Goal: Transaction & Acquisition: Obtain resource

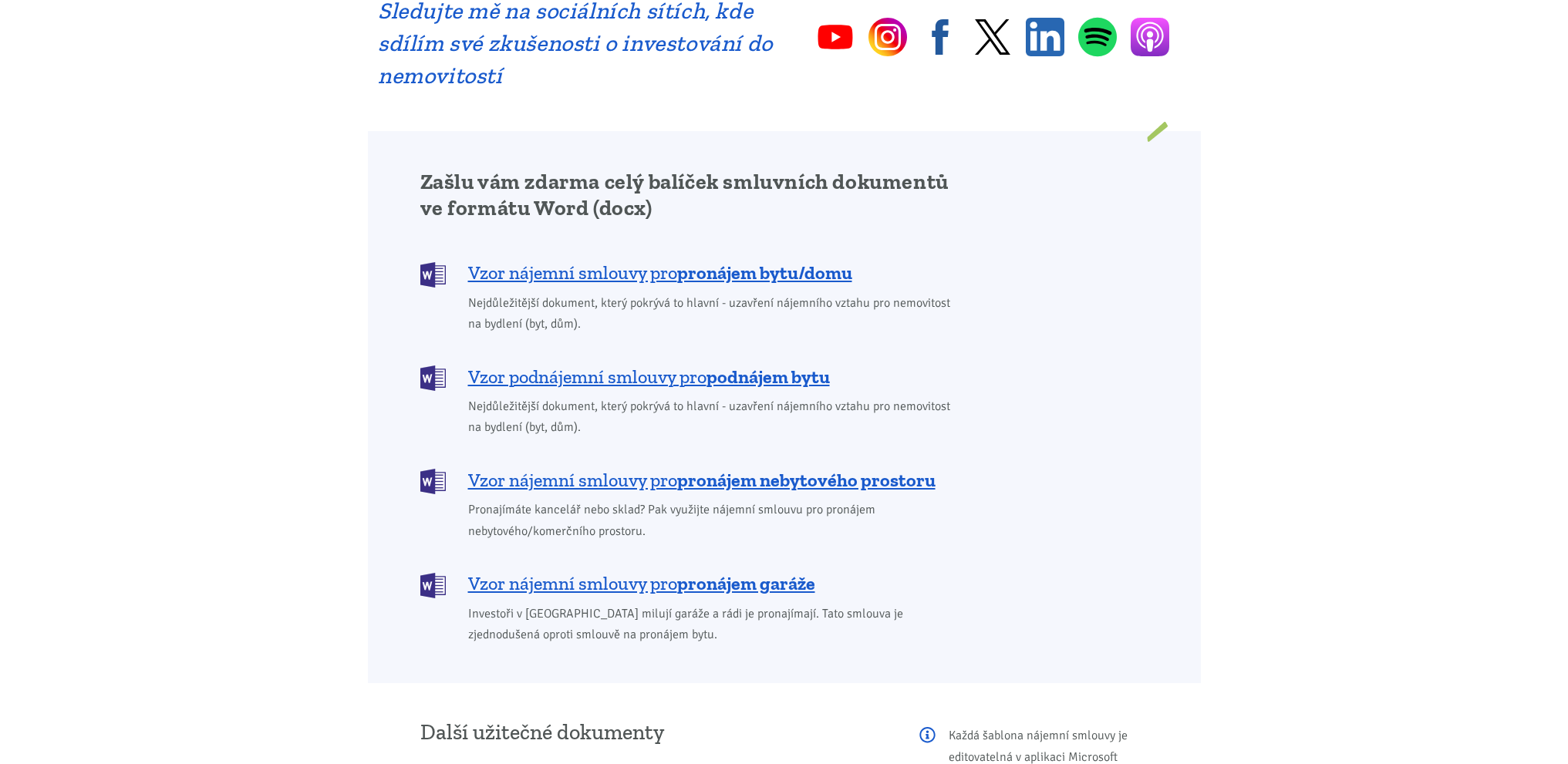
scroll to position [1157, 0]
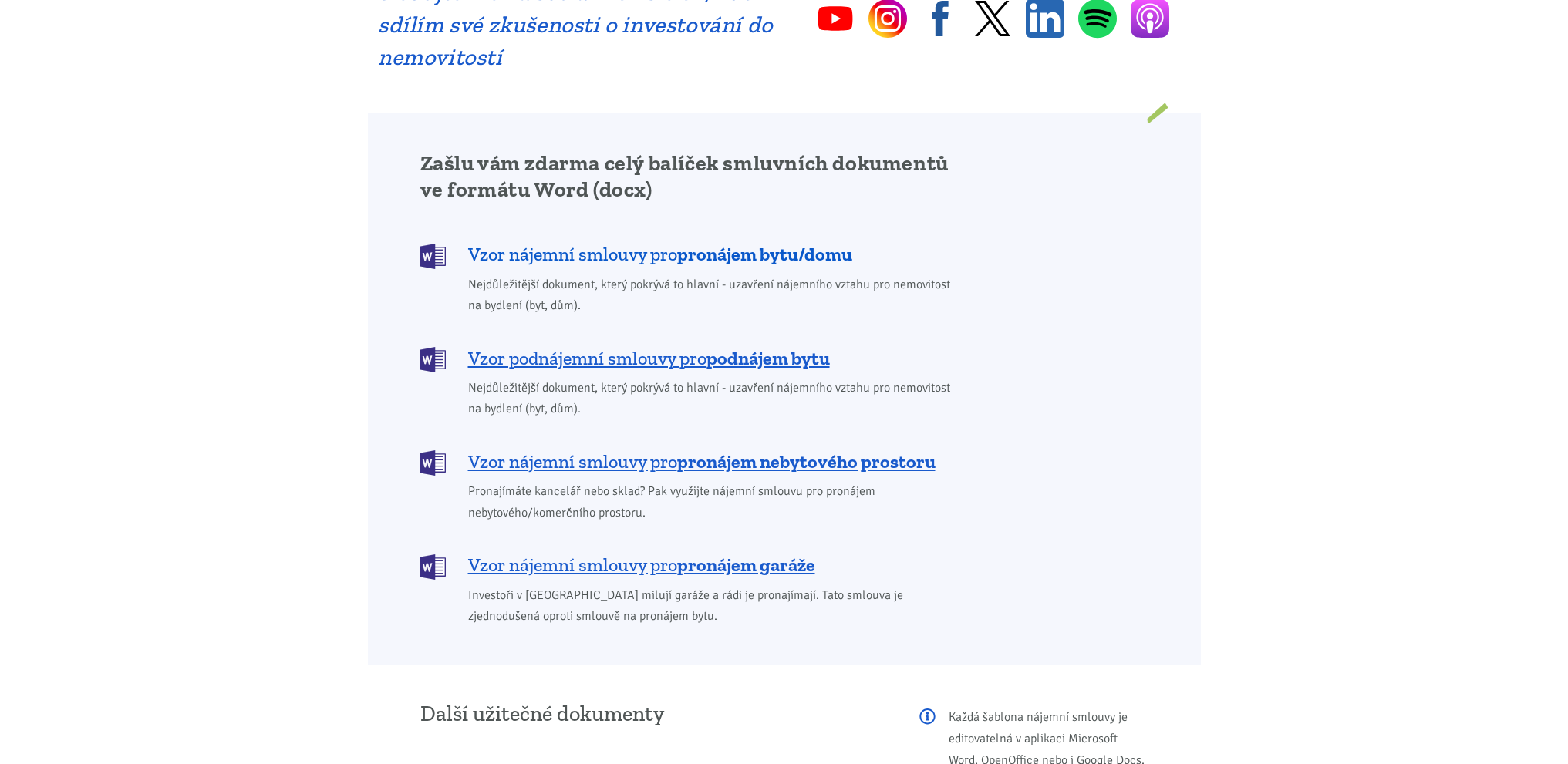
click at [590, 242] on span "Vzor nájemní smlouvy pro pronájem bytu/domu" at bounding box center [660, 254] width 384 height 24
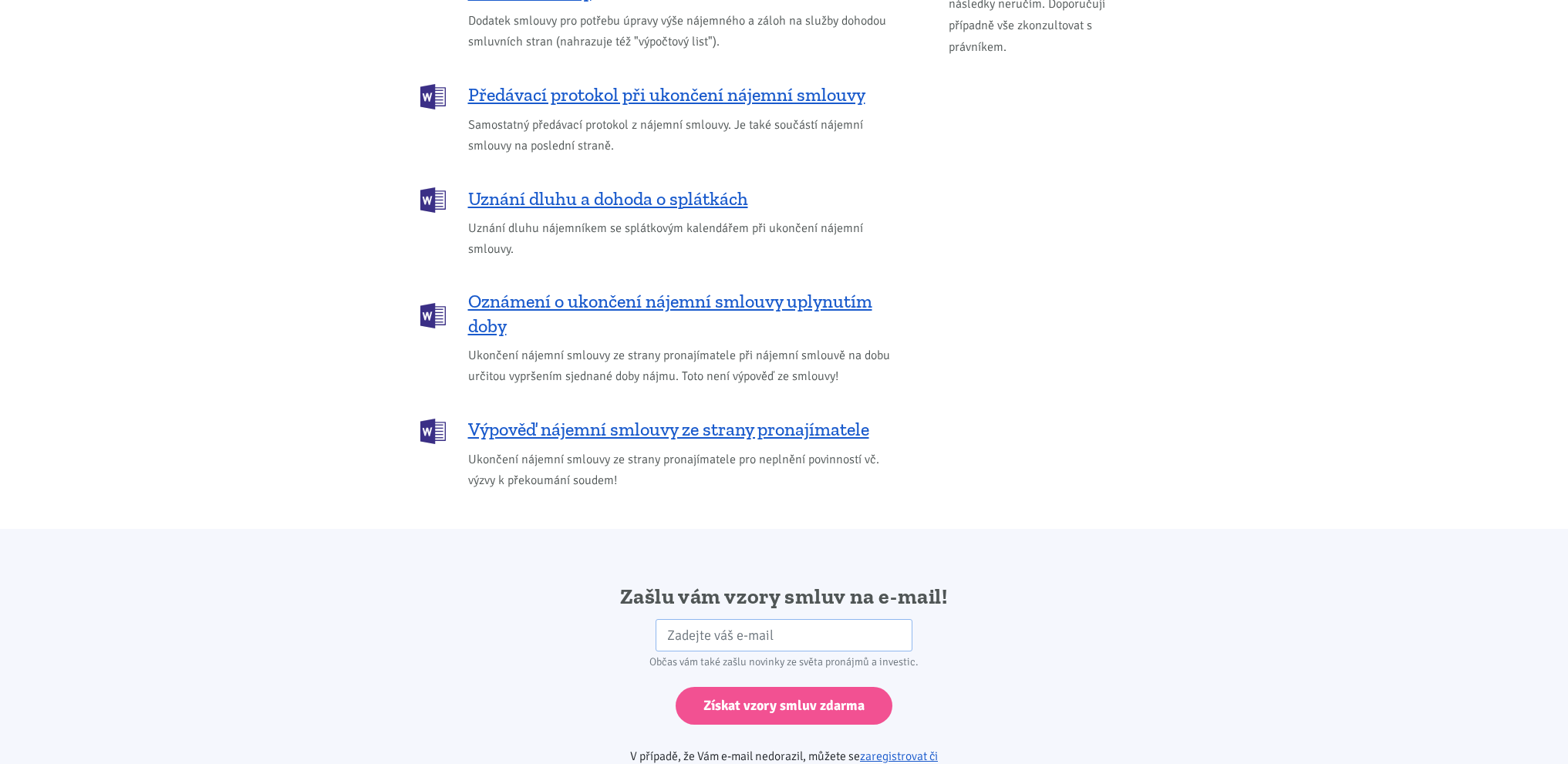
scroll to position [2268, 0]
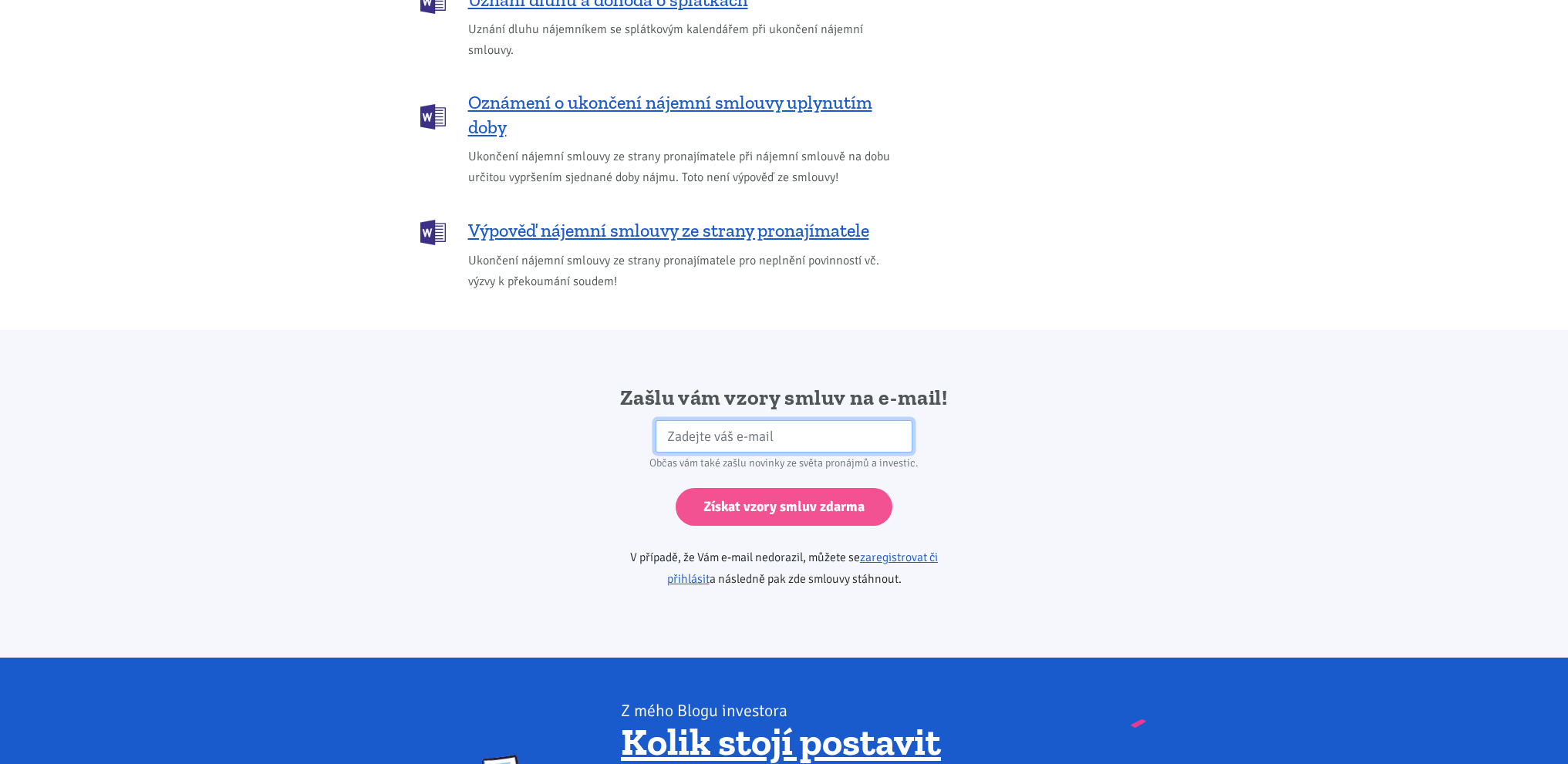
click at [800, 420] on input "email" at bounding box center [784, 436] width 257 height 33
type input "marie@bartos.cz"
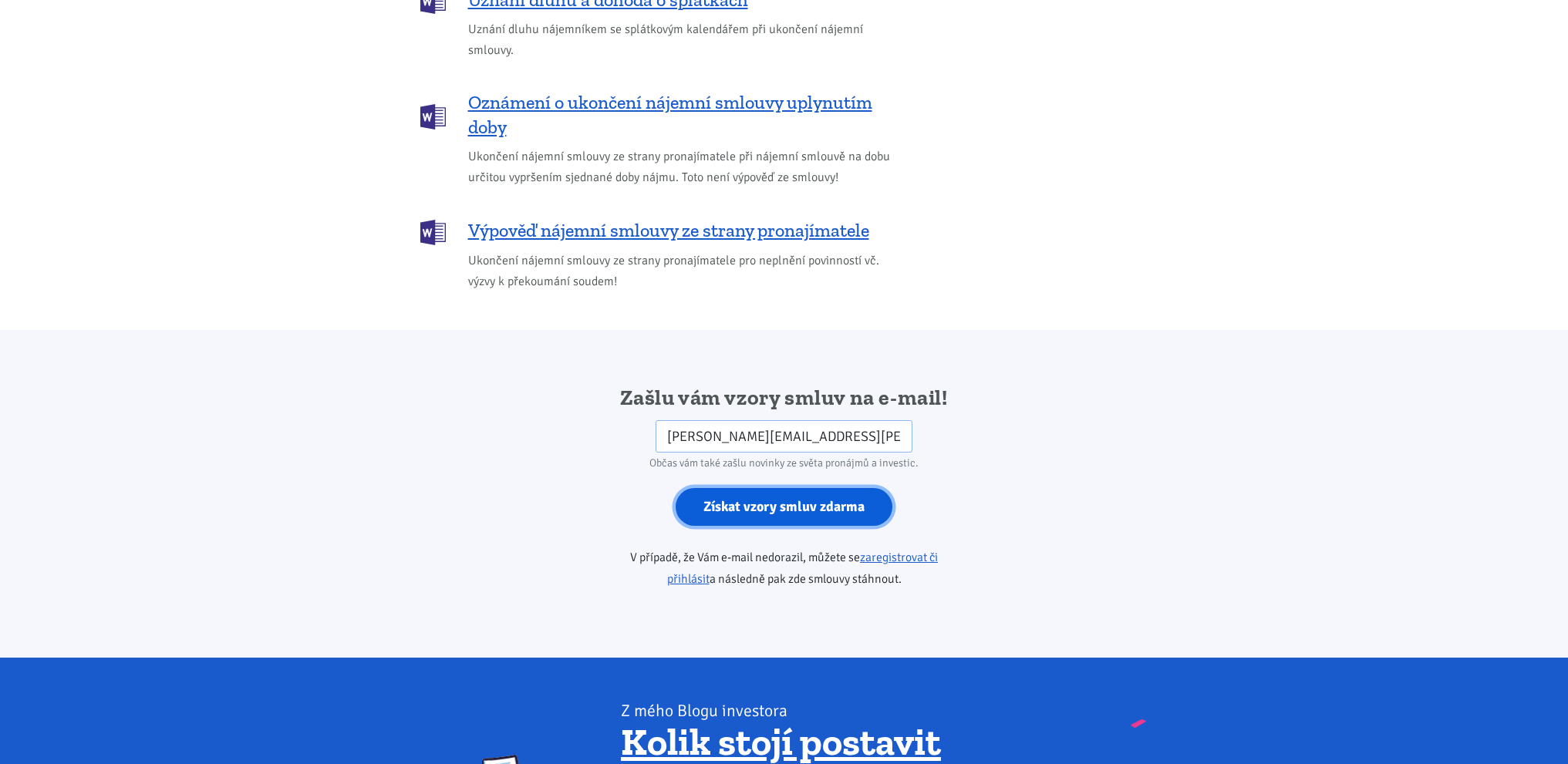
click at [785, 489] on input "Získat vzory smluv zdarma" at bounding box center [784, 507] width 217 height 37
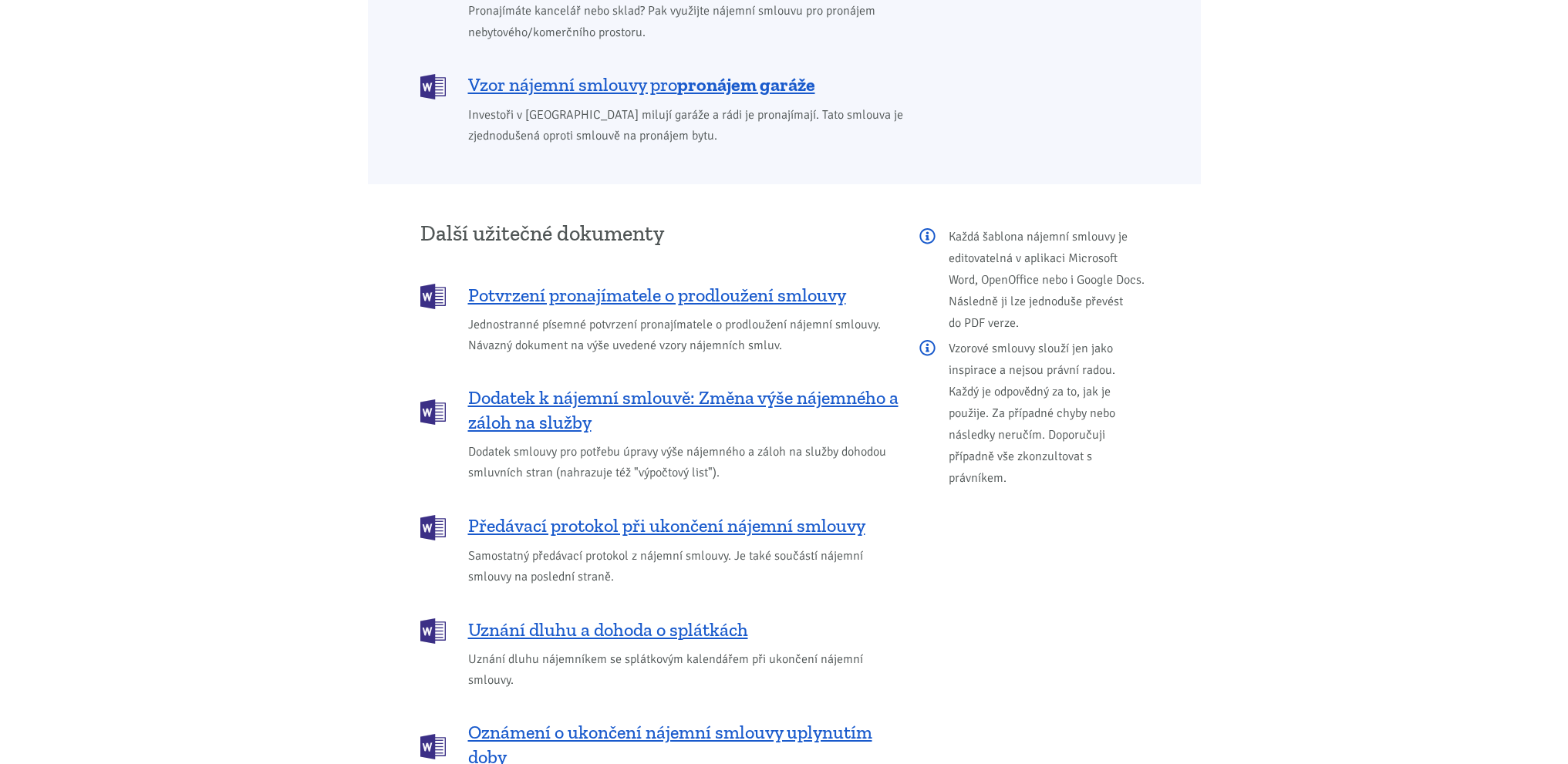
scroll to position [1311, 0]
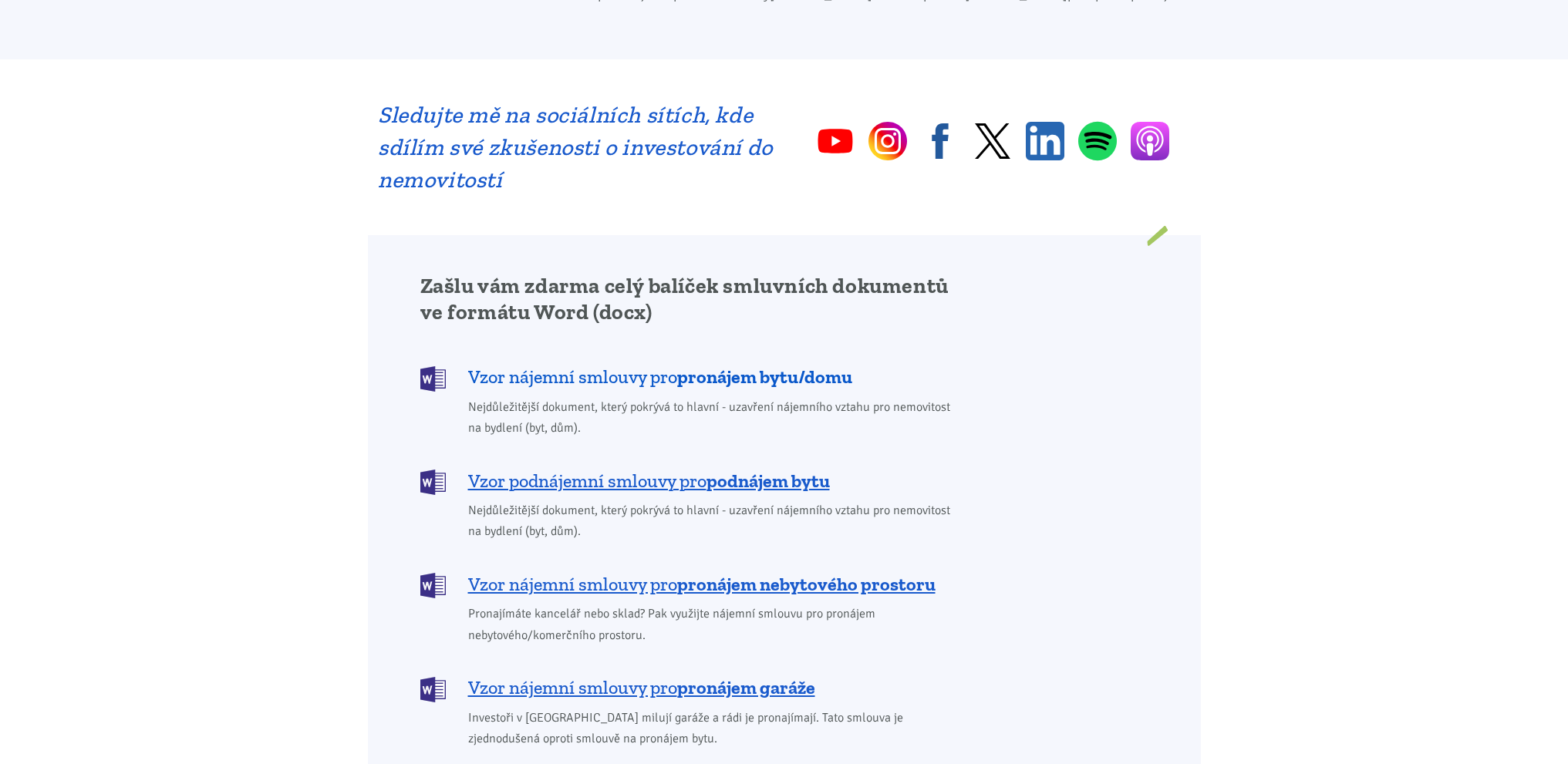
scroll to position [1080, 0]
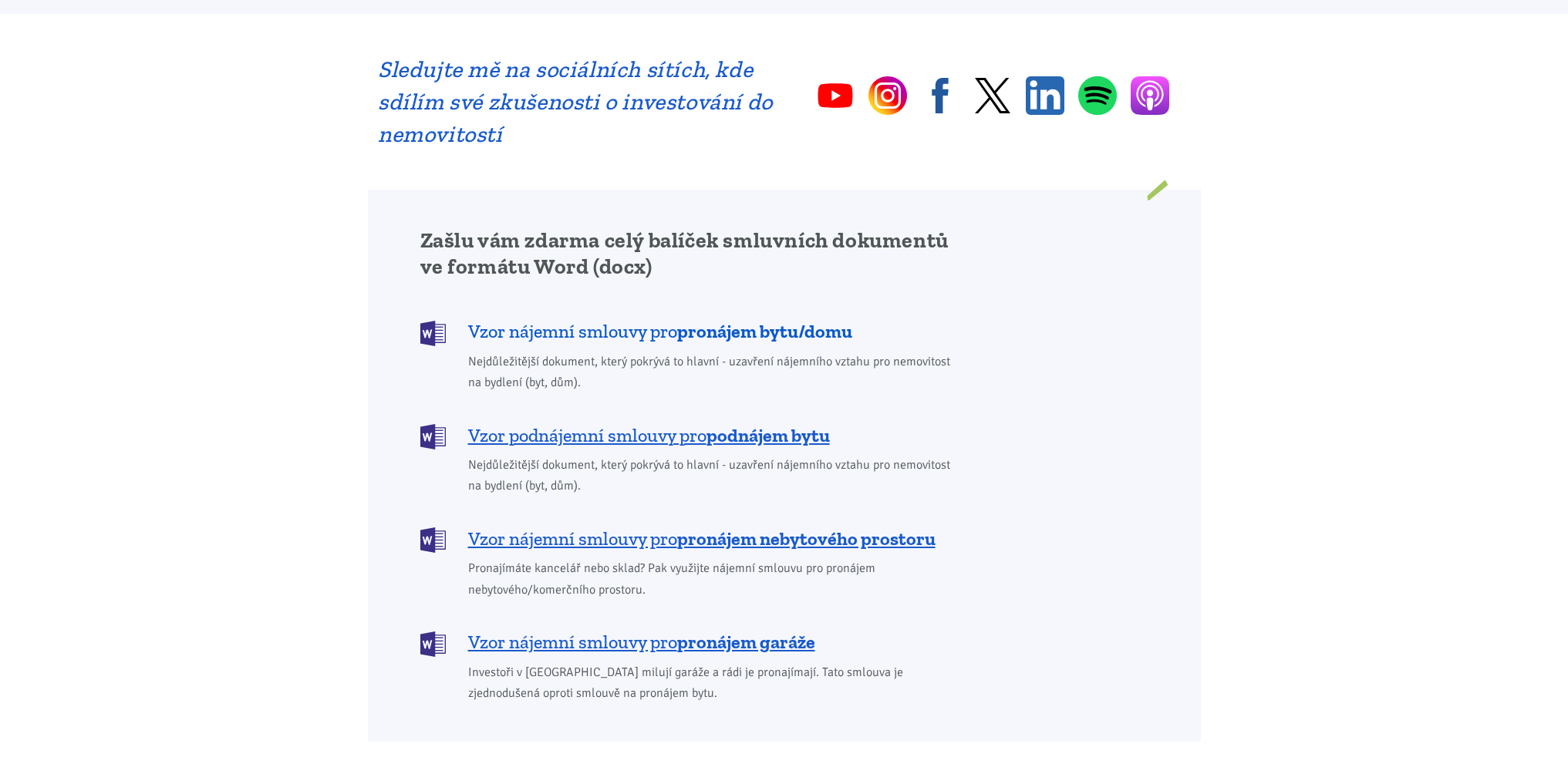
click at [598, 320] on span "Vzor nájemní smlouvy pro pronájem bytu/domu" at bounding box center [660, 332] width 384 height 24
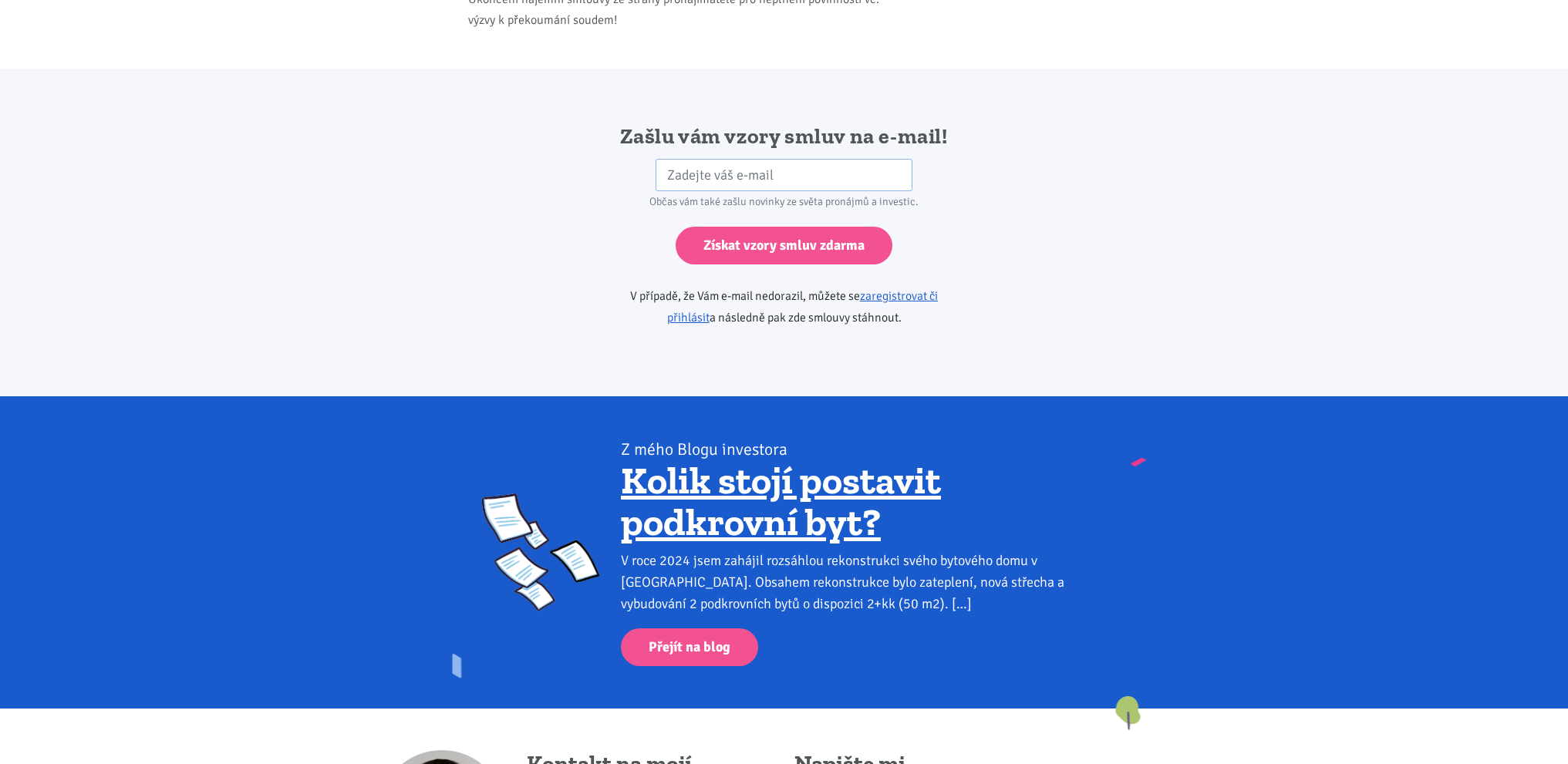
scroll to position [2576, 0]
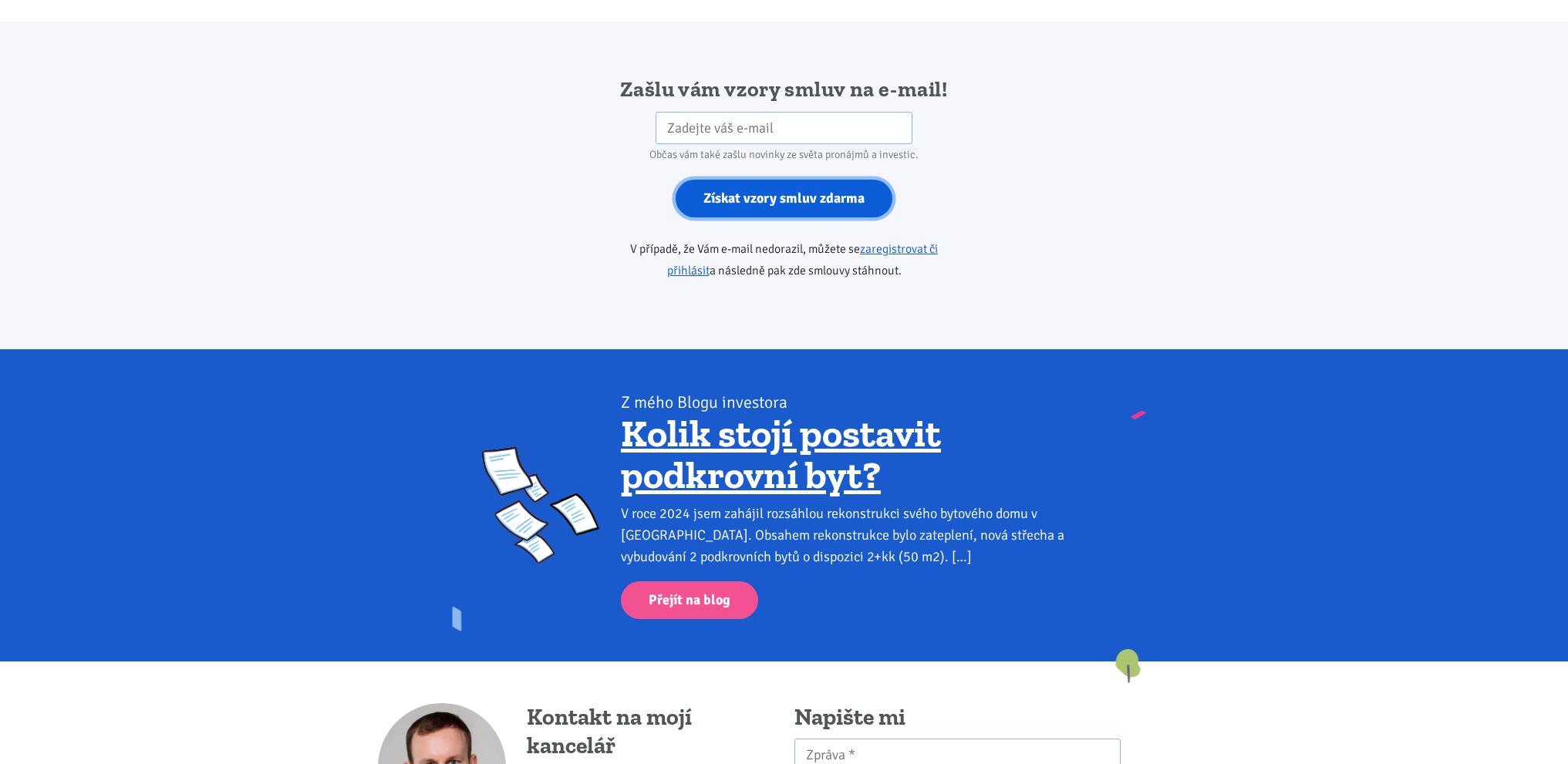
click at [746, 180] on input "Získat vzory smluv zdarma" at bounding box center [784, 199] width 217 height 37
click at [727, 180] on input "Získat vzory smluv zdarma" at bounding box center [784, 199] width 217 height 37
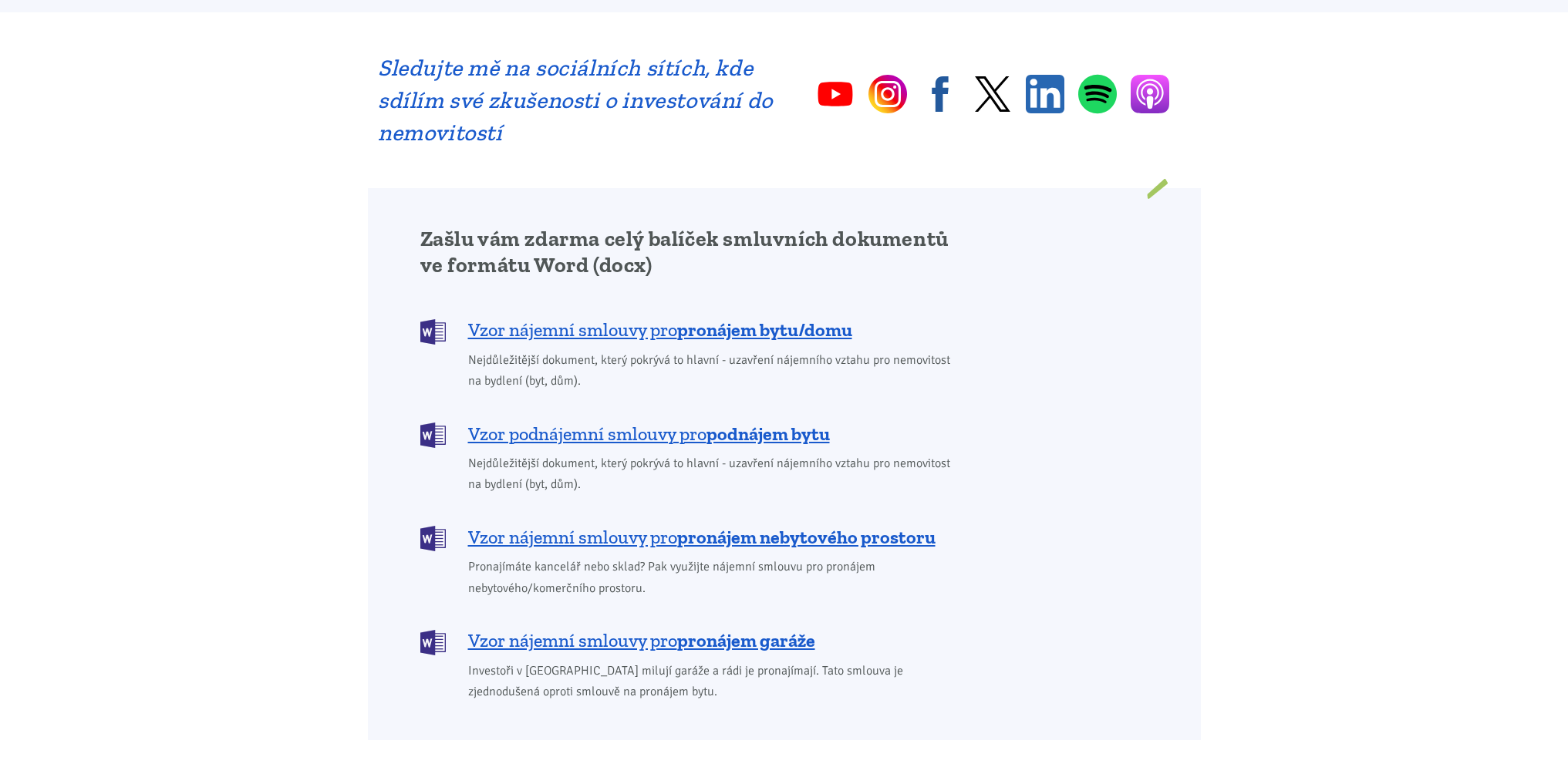
scroll to position [1080, 0]
